Goal: Transaction & Acquisition: Book appointment/travel/reservation

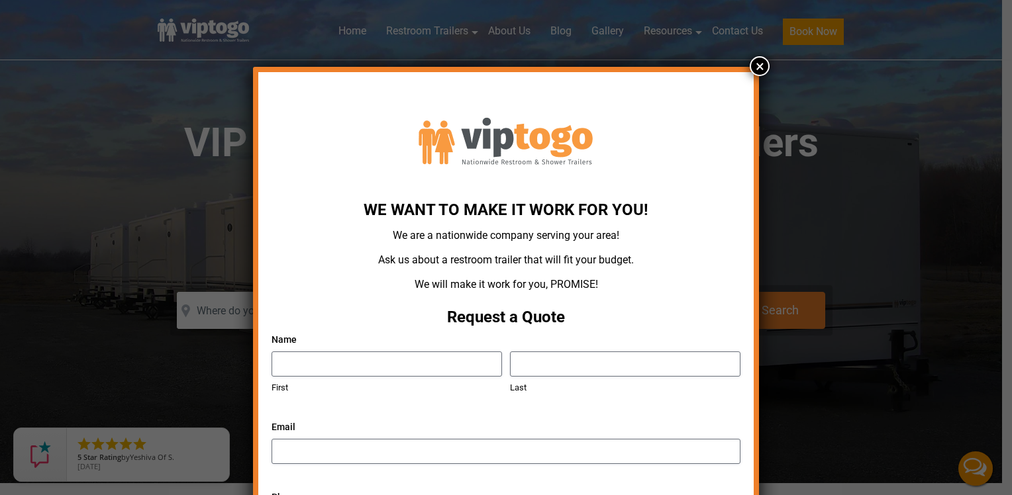
click at [750, 66] on button "×" at bounding box center [760, 66] width 20 height 20
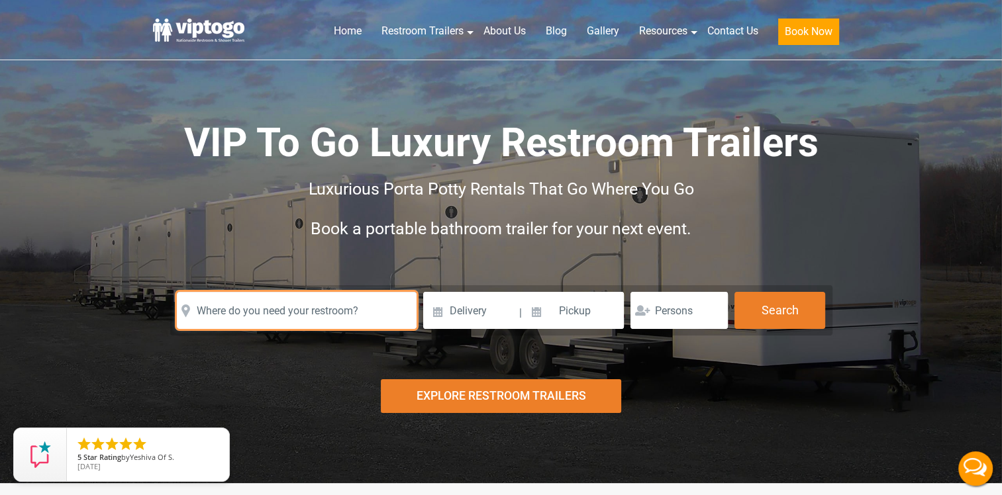
click at [274, 317] on input "text" at bounding box center [297, 310] width 240 height 37
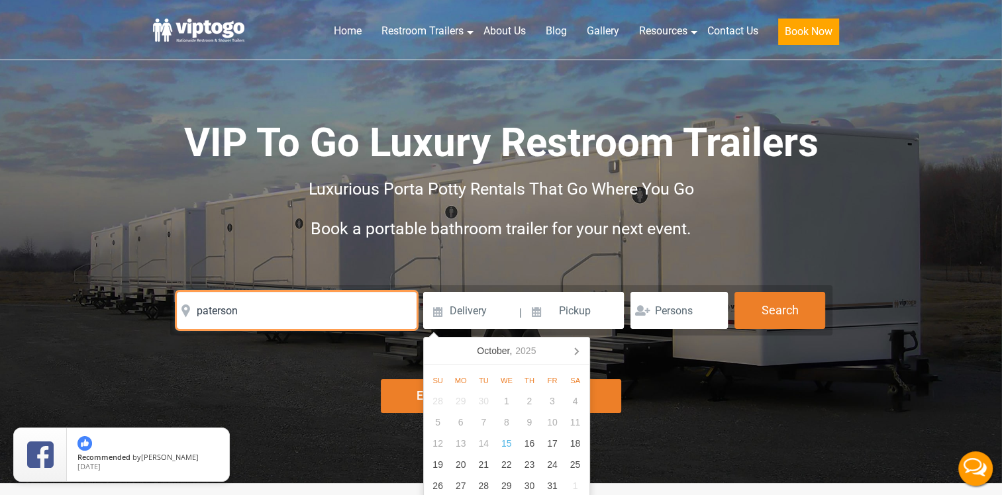
click at [344, 325] on input "paterson" at bounding box center [297, 310] width 240 height 37
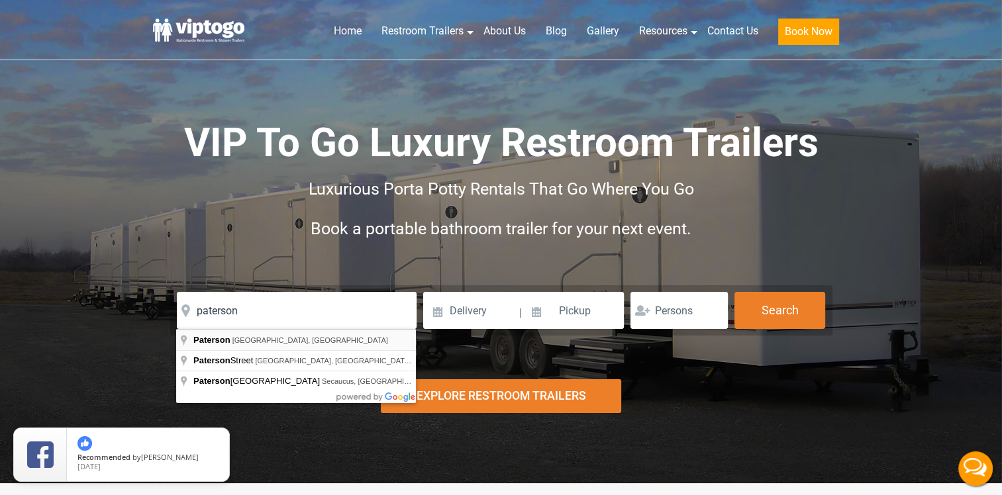
type input "[GEOGRAPHIC_DATA], [GEOGRAPHIC_DATA], [GEOGRAPHIC_DATA]"
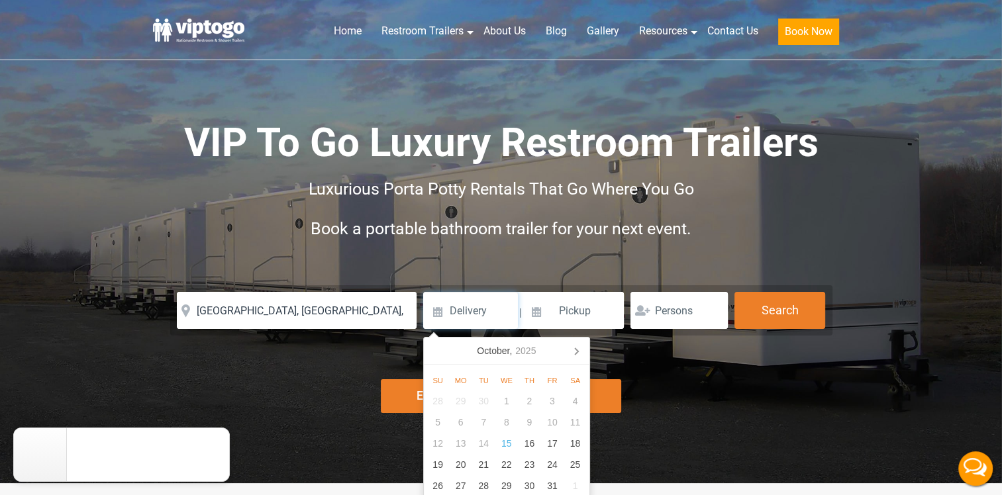
click at [480, 314] on input at bounding box center [470, 310] width 95 height 37
type input "[DATE]"
click at [563, 319] on input at bounding box center [574, 310] width 101 height 37
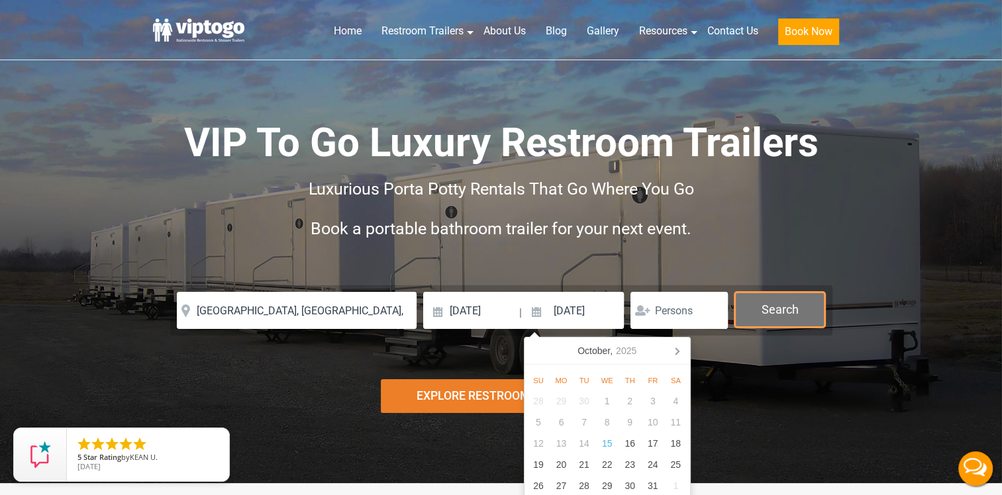
click at [784, 311] on button "Search" at bounding box center [780, 310] width 91 height 36
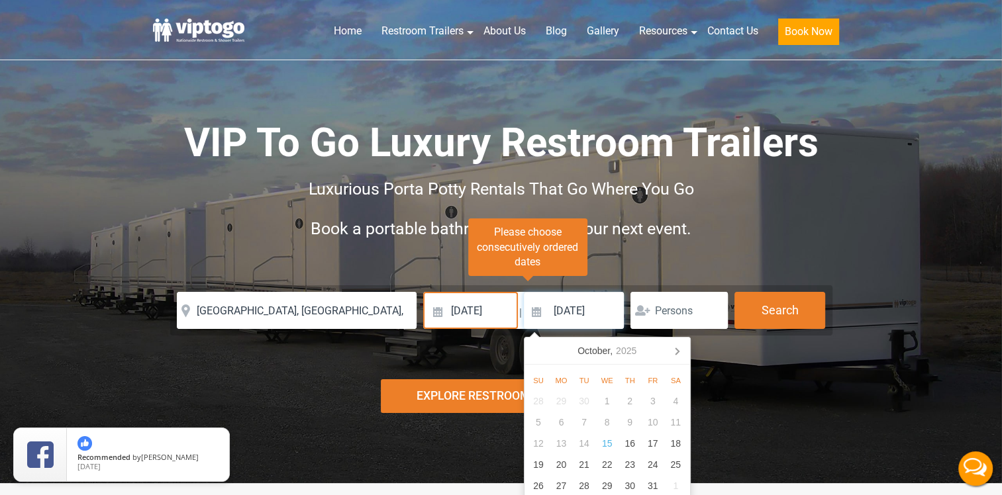
click at [609, 311] on input "[DATE]" at bounding box center [574, 310] width 101 height 37
type input "[DATE]"
click button "autobtn" at bounding box center [0, 0] width 0 height 0
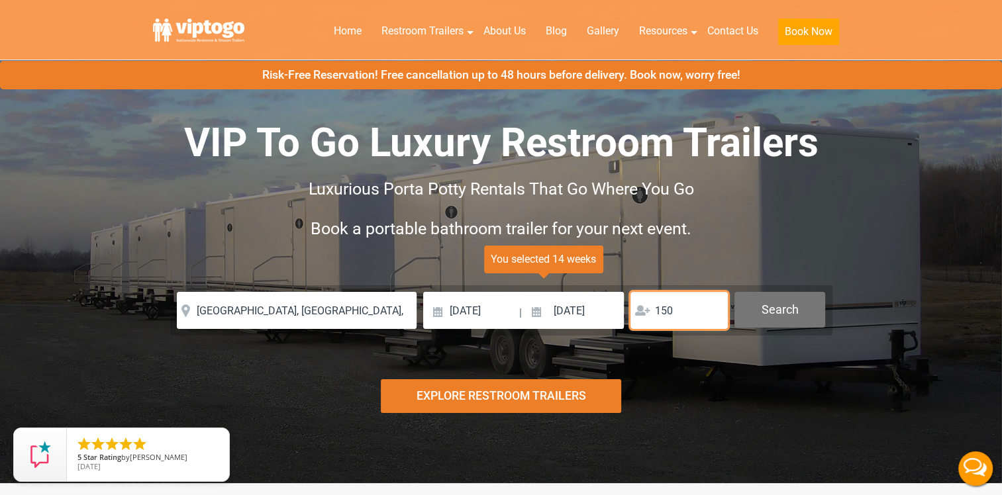
scroll to position [1, 0]
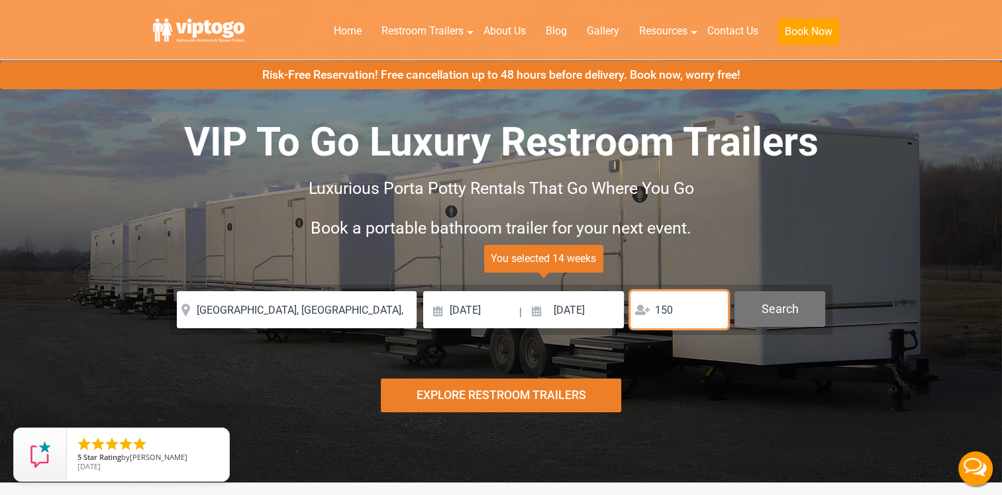
type input "150"
click at [775, 313] on button "Search" at bounding box center [780, 309] width 91 height 36
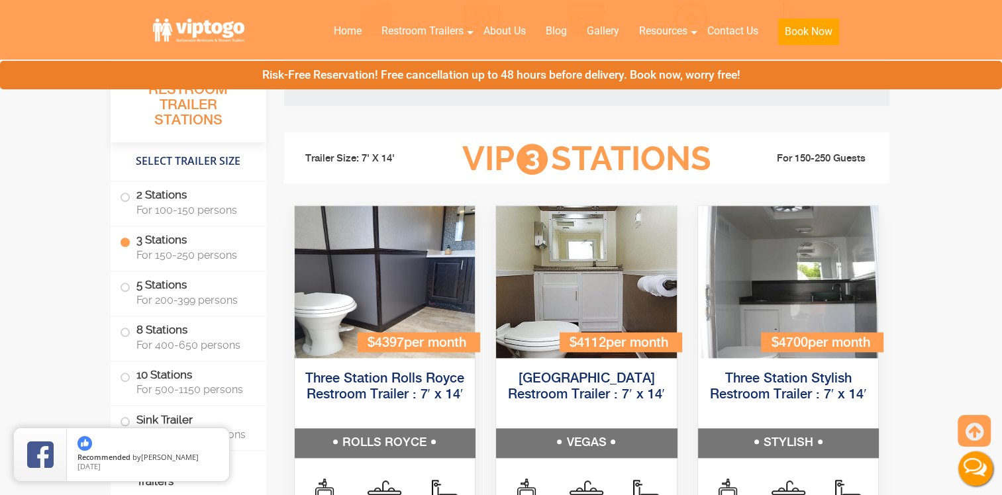
scroll to position [1414, 0]
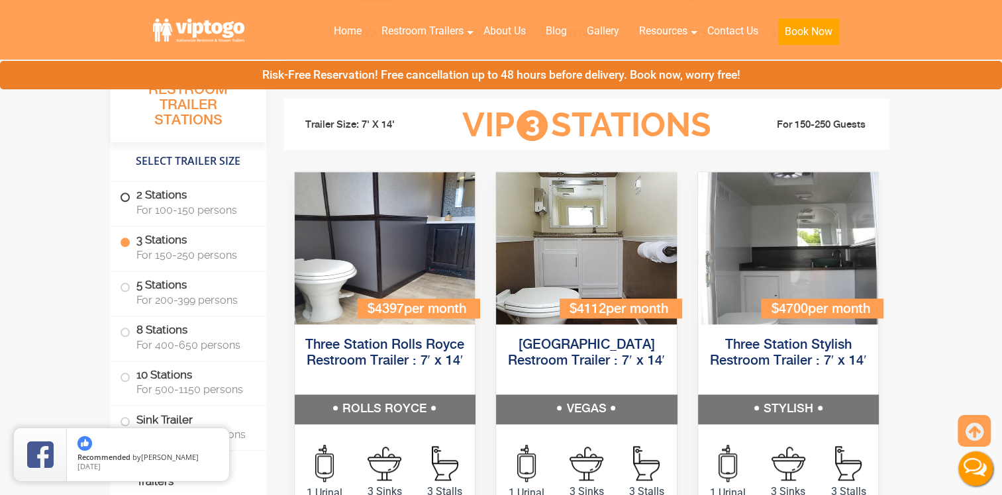
click at [121, 202] on label "2 Stations For 100-150 persons" at bounding box center [188, 202] width 137 height 41
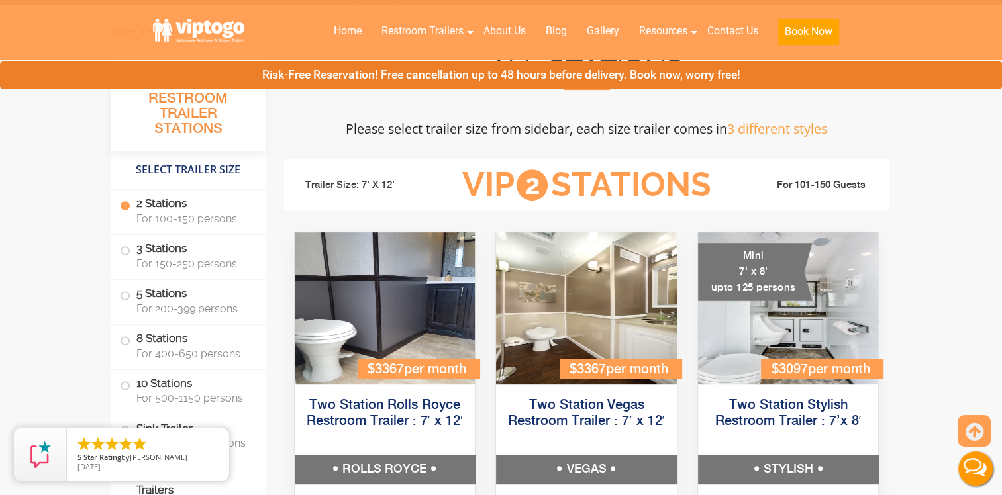
scroll to position [474, 0]
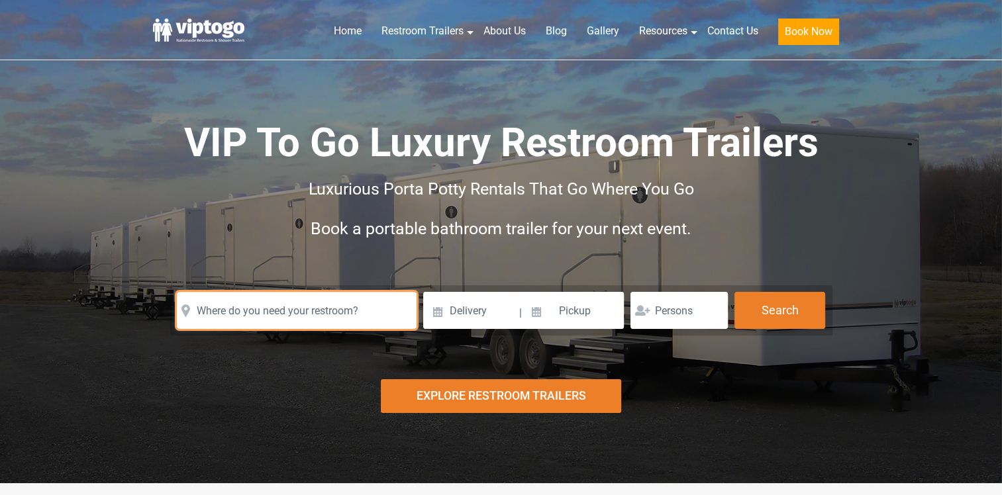
click at [327, 317] on input "text" at bounding box center [297, 310] width 240 height 37
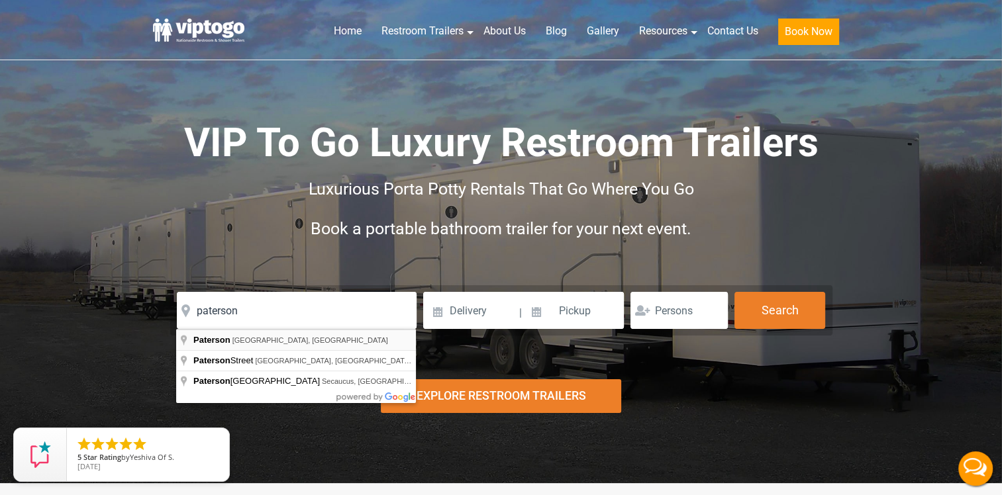
type input "[GEOGRAPHIC_DATA], [GEOGRAPHIC_DATA], [GEOGRAPHIC_DATA]"
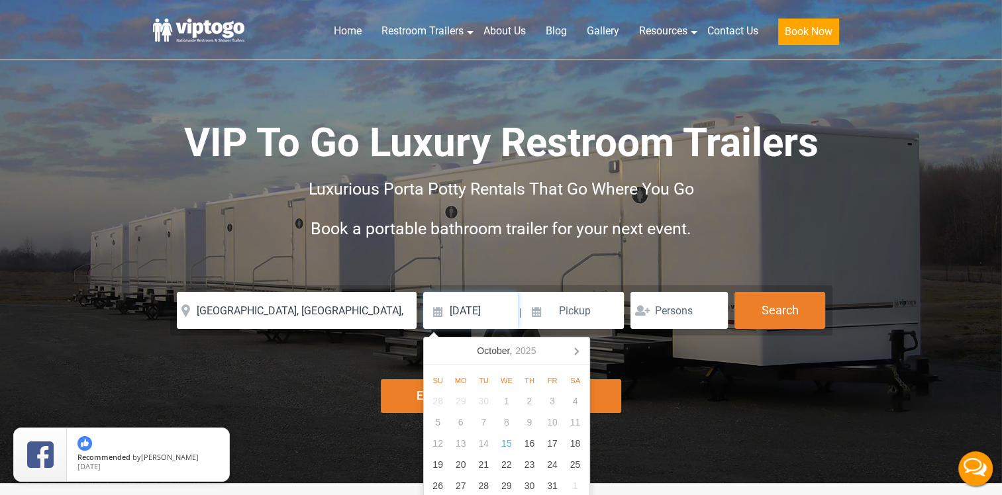
type input "[DATE]"
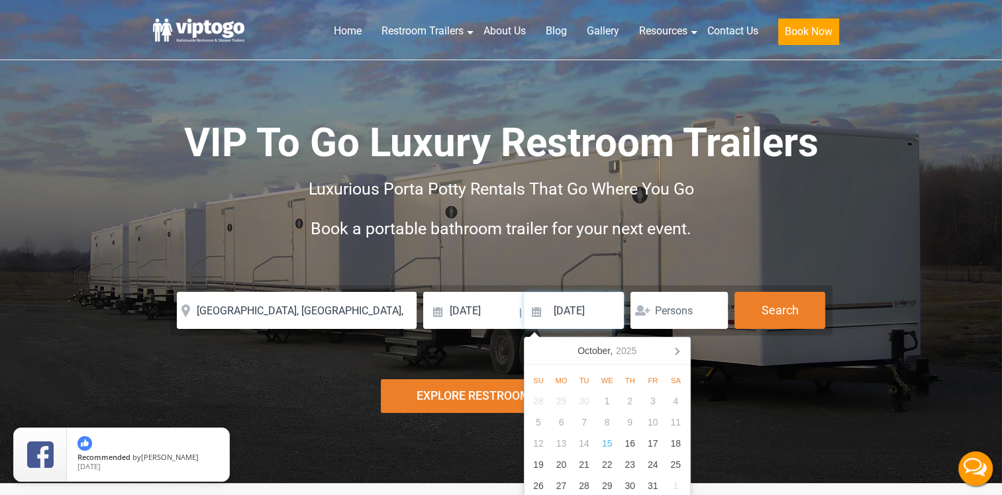
type input "[DATE]"
click at [682, 318] on input "number" at bounding box center [679, 310] width 97 height 37
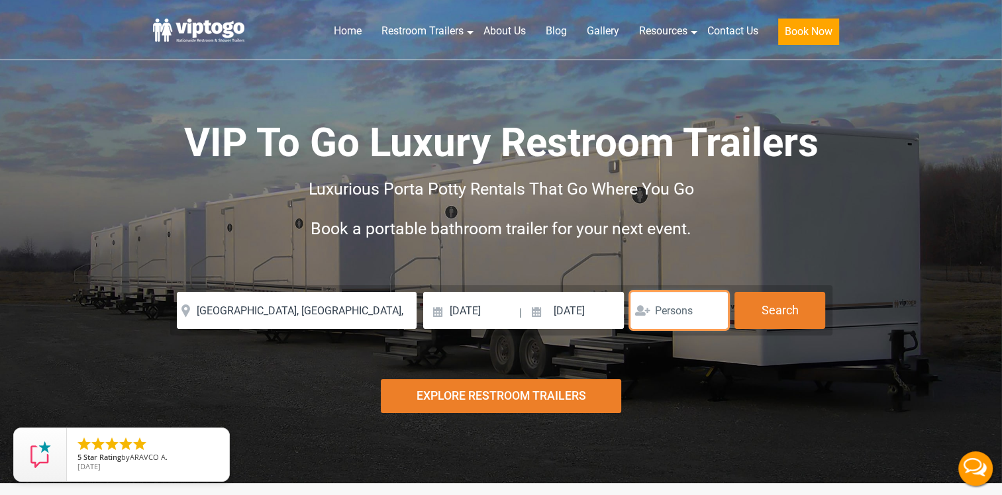
type input "1"
type input "75"
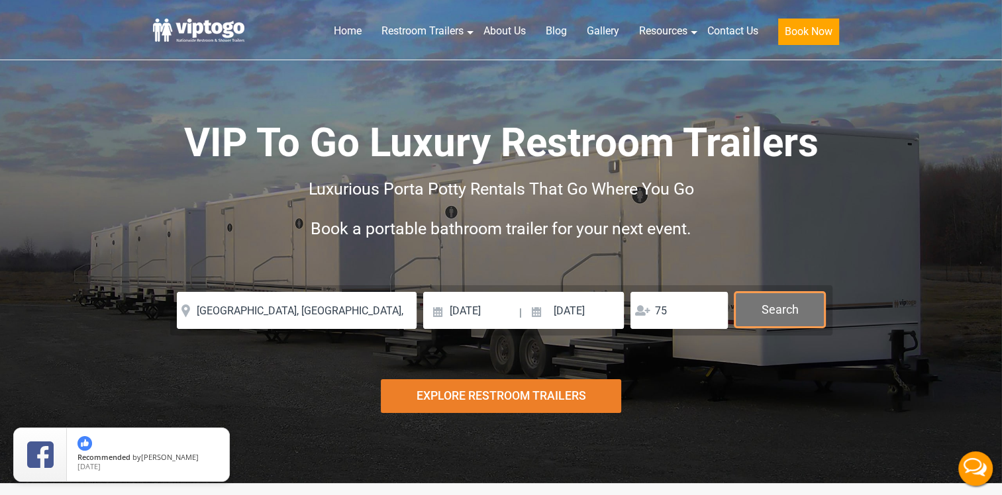
click at [786, 313] on button "Search" at bounding box center [780, 310] width 91 height 36
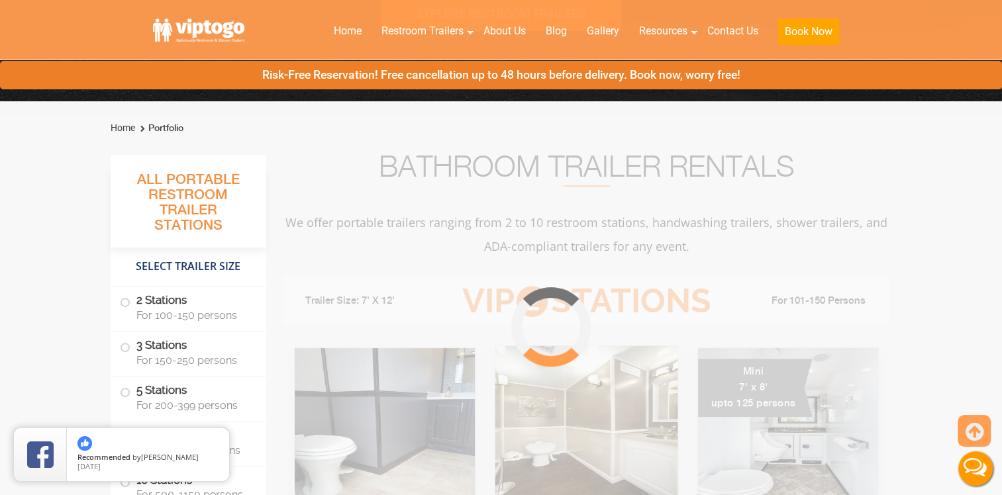
scroll to position [537, 0]
